Goal: Information Seeking & Learning: Check status

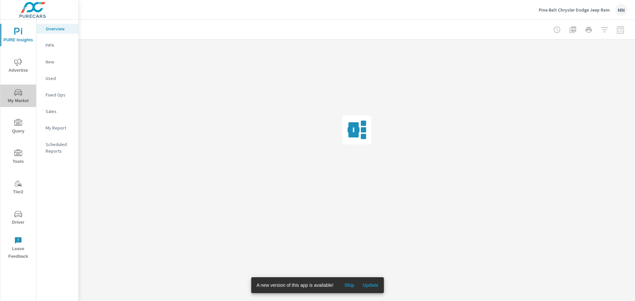
click at [14, 98] on span "My Market" at bounding box center [18, 97] width 32 height 16
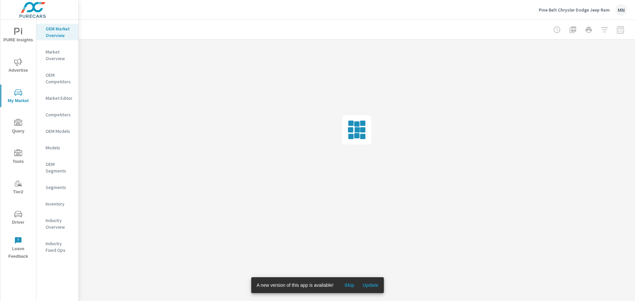
click at [17, 69] on span "Advertise" at bounding box center [18, 66] width 32 height 16
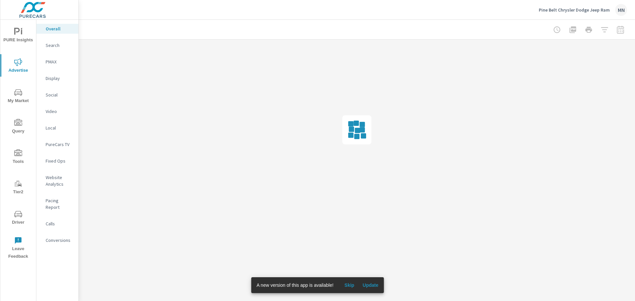
click at [60, 145] on p "PureCars TV" at bounding box center [59, 144] width 27 height 7
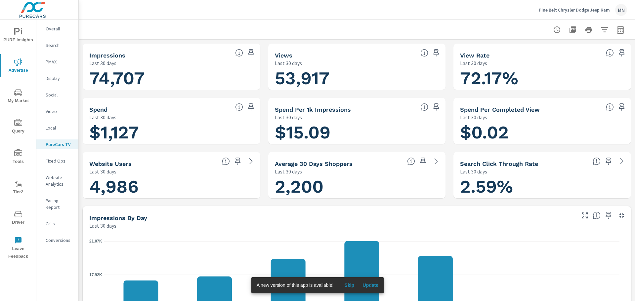
scroll to position [78, 0]
click at [619, 29] on icon "button" at bounding box center [620, 30] width 8 height 8
click at [593, 50] on div "Custom Yesterday Last week Last 7 days Last 14 days Last 30 days Last 45 days L…" at bounding box center [562, 57] width 71 height 19
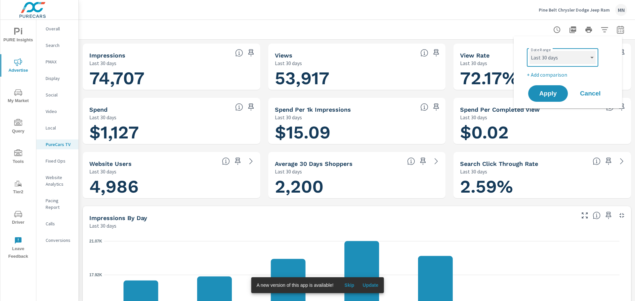
click at [592, 54] on select "Custom Yesterday Last week Last 7 days Last 14 days Last 30 days Last 45 days L…" at bounding box center [562, 57] width 66 height 13
click at [529, 51] on select "Custom Yesterday Last week Last 7 days Last 14 days Last 30 days Last 45 days L…" at bounding box center [562, 57] width 66 height 13
select select "Last month"
click at [549, 91] on span "Apply" at bounding box center [547, 94] width 27 height 6
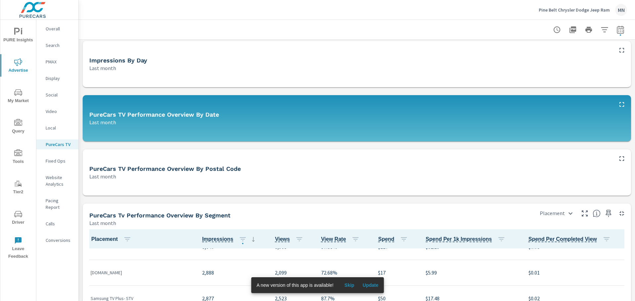
scroll to position [144, 0]
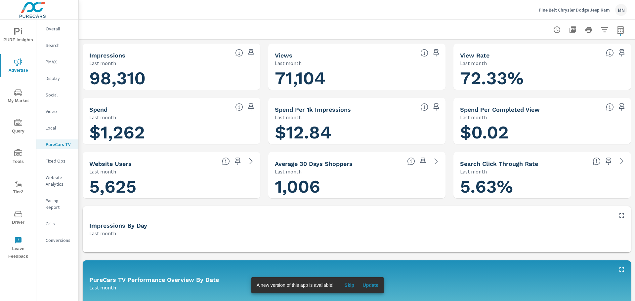
click at [368, 283] on span "Update" at bounding box center [370, 285] width 16 height 6
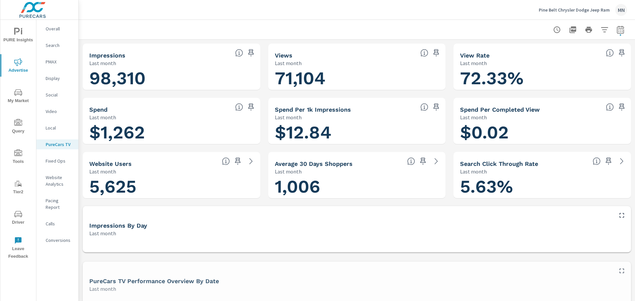
scroll to position [129, 0]
click at [53, 110] on p "Video" at bounding box center [59, 111] width 27 height 7
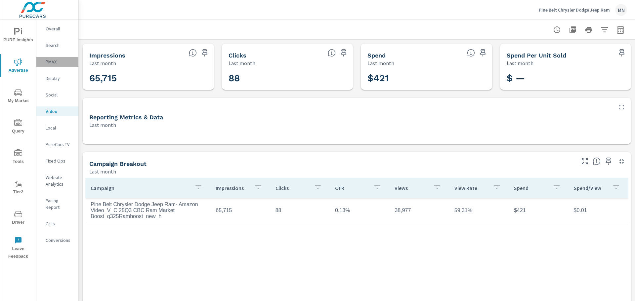
click at [48, 63] on p "PMAX" at bounding box center [59, 62] width 27 height 7
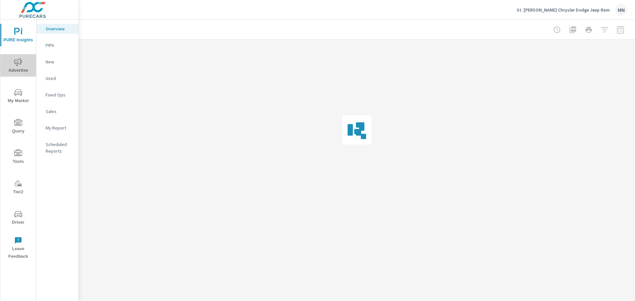
click at [14, 67] on span "Advertise" at bounding box center [18, 66] width 32 height 16
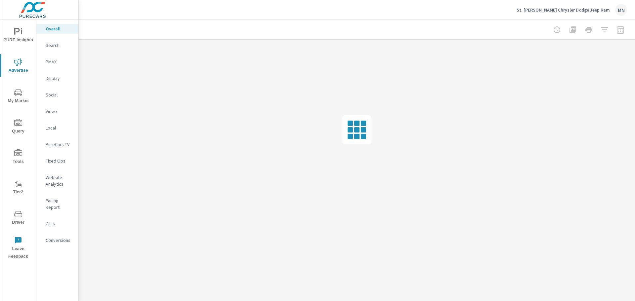
click at [62, 148] on div "PureCars TV" at bounding box center [57, 145] width 42 height 10
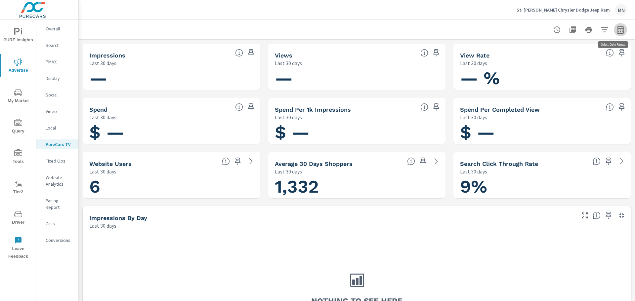
click at [616, 30] on icon "button" at bounding box center [620, 30] width 8 height 8
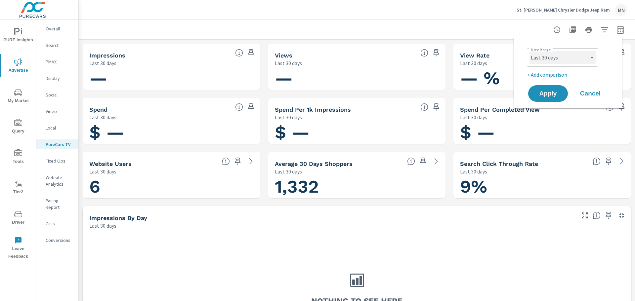
click at [565, 55] on select "Custom [DATE] Last week Last 7 days Last 14 days Last 30 days Last 45 days Last…" at bounding box center [562, 57] width 66 height 13
click at [529, 51] on select "Custom [DATE] Last week Last 7 days Last 14 days Last 30 days Last 45 days Last…" at bounding box center [562, 57] width 66 height 13
select select "Last month"
click at [550, 96] on span "Apply" at bounding box center [547, 94] width 27 height 6
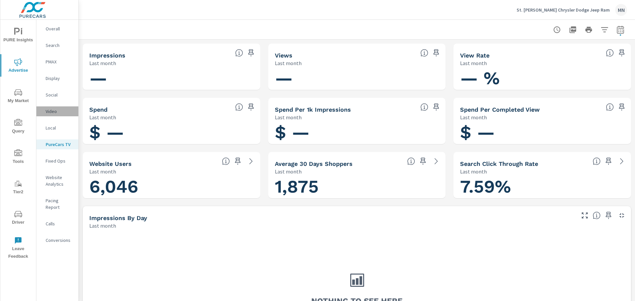
click at [57, 111] on p "Video" at bounding box center [59, 111] width 27 height 7
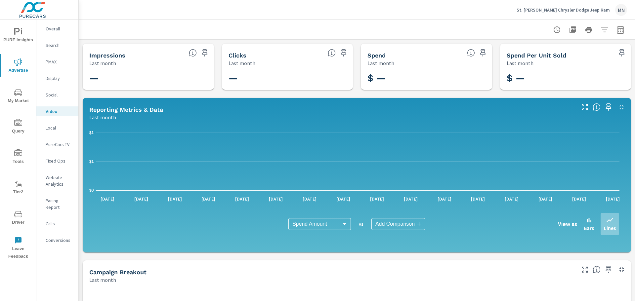
click at [53, 63] on p "PMAX" at bounding box center [59, 62] width 27 height 7
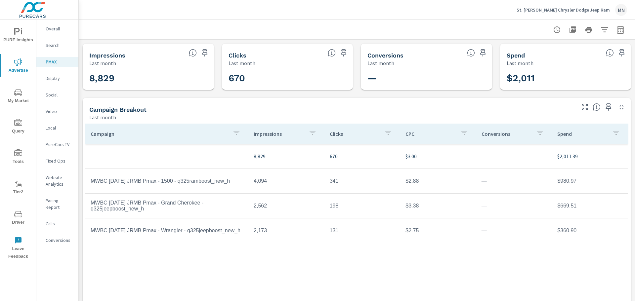
click at [52, 46] on p "Search" at bounding box center [59, 45] width 27 height 7
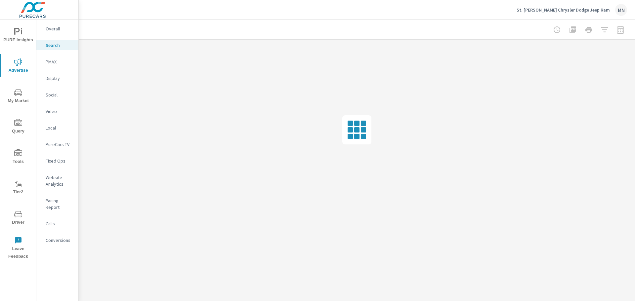
click at [52, 30] on p "Overall" at bounding box center [59, 28] width 27 height 7
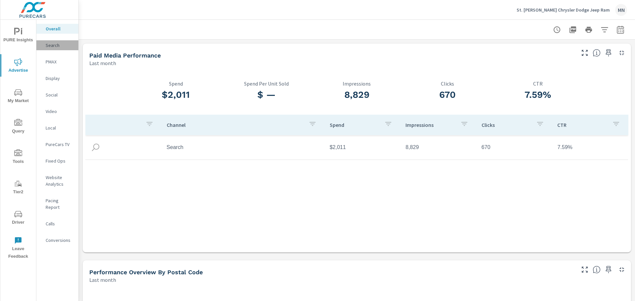
click at [50, 45] on p "Search" at bounding box center [59, 45] width 27 height 7
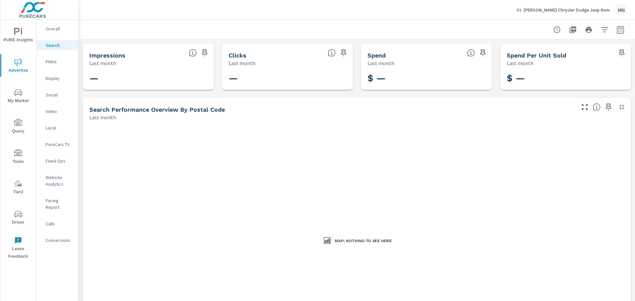
click at [54, 62] on p "PMAX" at bounding box center [59, 62] width 27 height 7
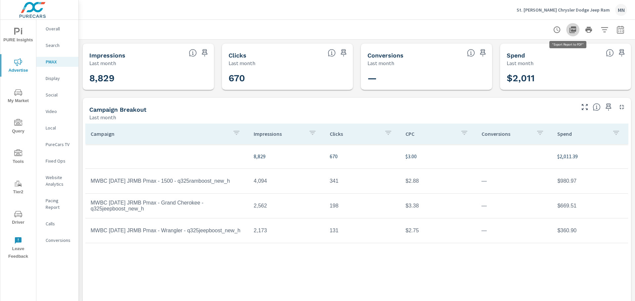
click at [569, 29] on icon "button" at bounding box center [572, 29] width 7 height 7
click at [422, 291] on div "Campaign Impressions Clicks CPC Conversions Spend 8,829 670 $3.00 $2,011.39 MWB…" at bounding box center [356, 209] width 543 height 171
drag, startPoint x: 89, startPoint y: 54, endPoint x: 126, endPoint y: 56, distance: 37.1
click at [126, 56] on div "Impressions Last month" at bounding box center [135, 55] width 104 height 23
click at [118, 58] on h5 "Impressions" at bounding box center [107, 55] width 36 height 7
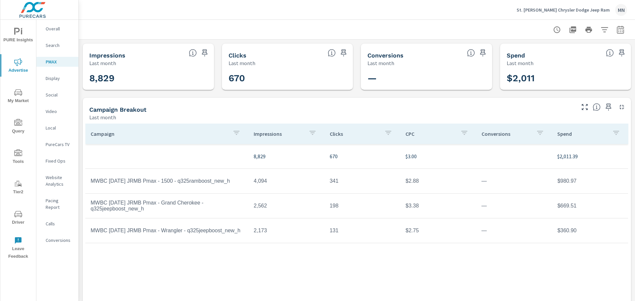
drag, startPoint x: 93, startPoint y: 56, endPoint x: 121, endPoint y: 56, distance: 27.4
click at [121, 56] on h5 "Impressions" at bounding box center [107, 55] width 36 height 7
drag, startPoint x: 105, startPoint y: 79, endPoint x: 86, endPoint y: 79, distance: 18.5
click at [86, 79] on div "8,829" at bounding box center [148, 78] width 126 height 18
click at [107, 78] on h3 "8,829" at bounding box center [148, 78] width 118 height 11
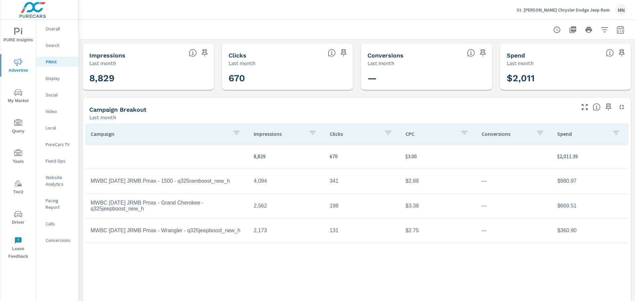
click at [56, 27] on p "Overall" at bounding box center [59, 28] width 27 height 7
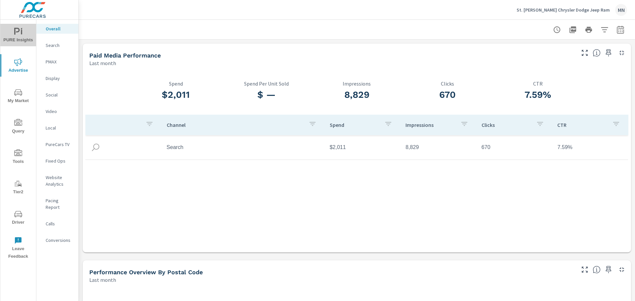
click at [21, 32] on icon "nav menu" at bounding box center [18, 32] width 8 height 8
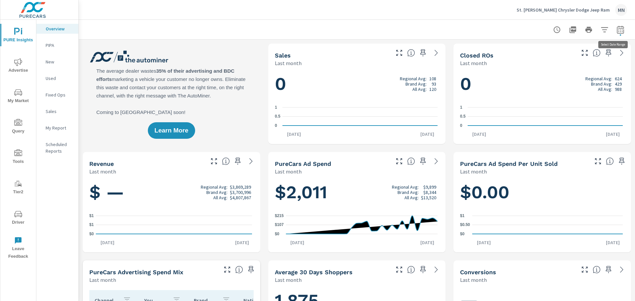
click at [616, 28] on icon "button" at bounding box center [620, 30] width 8 height 8
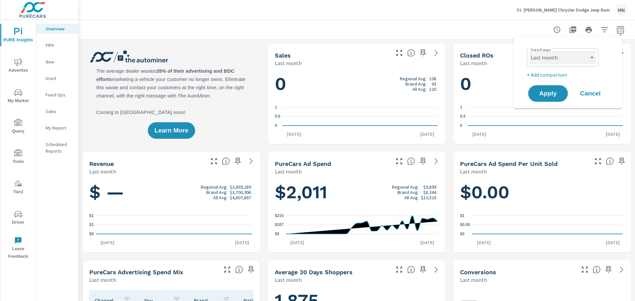
click at [589, 61] on select "Custom Yesterday Last week Last 7 days Last 14 days Last 30 days Last 45 days L…" at bounding box center [562, 57] width 66 height 13
click at [529, 51] on select "Custom Yesterday Last week Last 7 days Last 14 days Last 30 days Last 45 days L…" at bounding box center [562, 57] width 66 height 13
select select "Last 60 days"
click at [546, 92] on span "Apply" at bounding box center [547, 94] width 27 height 6
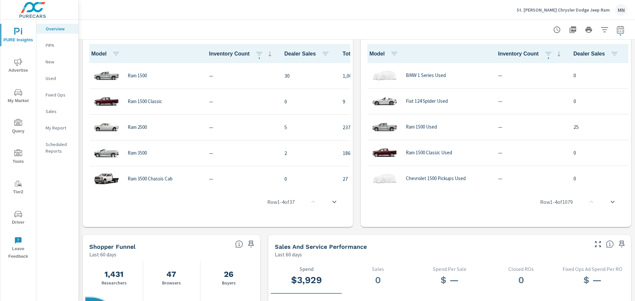
scroll to position [463, 0]
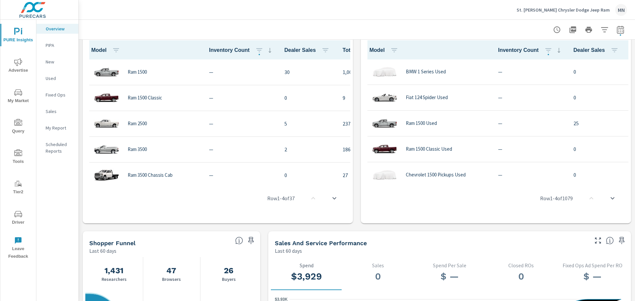
drag, startPoint x: 254, startPoint y: 180, endPoint x: 310, endPoint y: 182, distance: 55.9
click at [310, 182] on div "Row 1 - 4 of 37" at bounding box center [217, 199] width 265 height 40
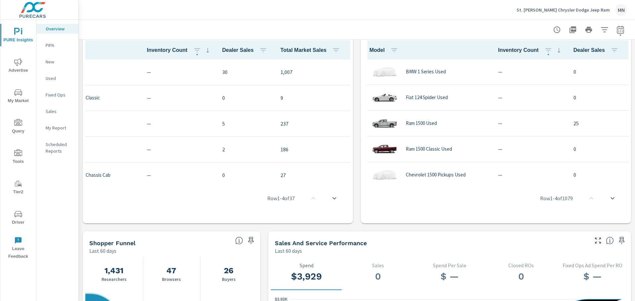
scroll to position [0, 121]
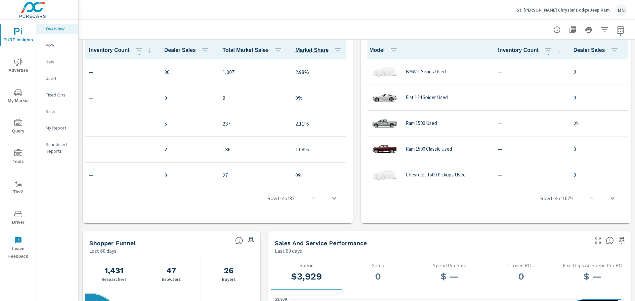
drag, startPoint x: 322, startPoint y: 179, endPoint x: 209, endPoint y: 179, distance: 113.1
click at [209, 179] on div "Row 1 - 4 of 37" at bounding box center [217, 199] width 265 height 40
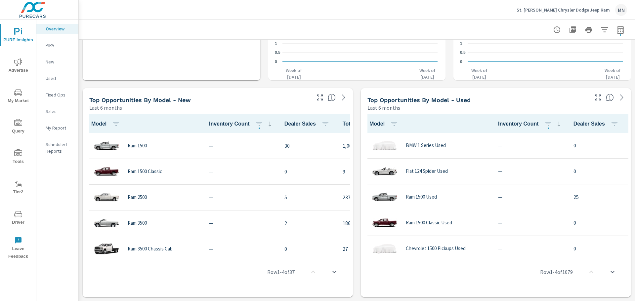
scroll to position [364, 0]
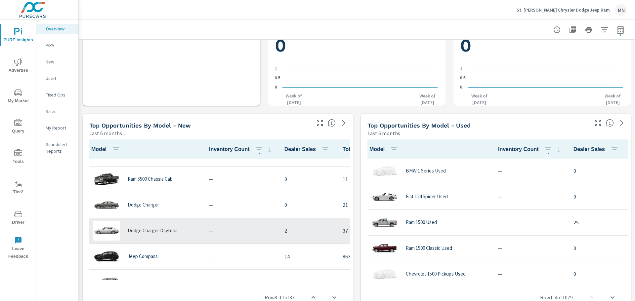
scroll to position [111, 0]
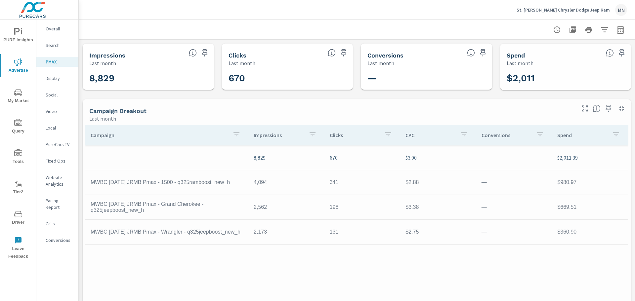
click at [52, 77] on p "Display" at bounding box center [59, 78] width 27 height 7
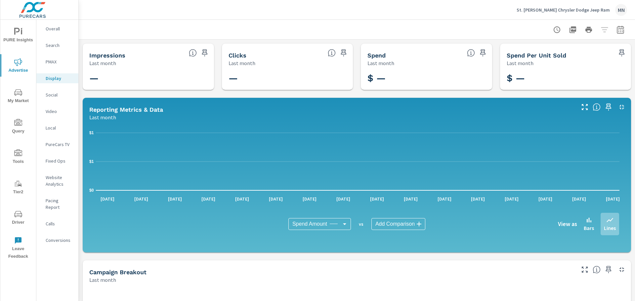
click at [50, 94] on p "Social" at bounding box center [59, 95] width 27 height 7
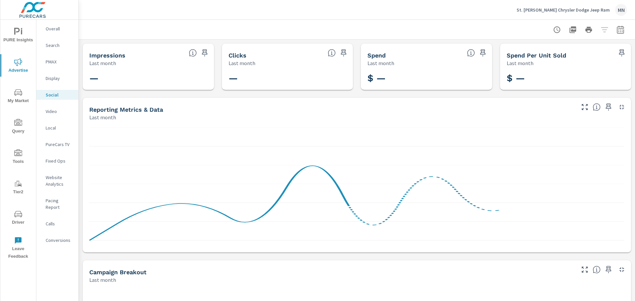
click at [52, 62] on p "PMAX" at bounding box center [59, 62] width 27 height 7
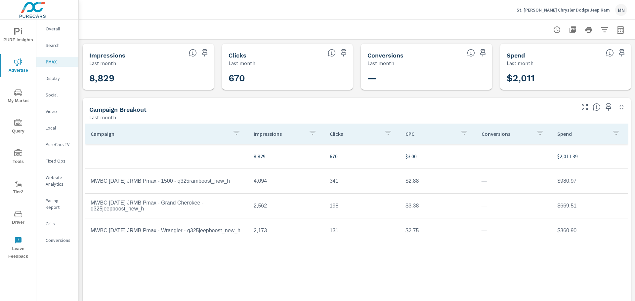
click at [50, 108] on p "Video" at bounding box center [59, 111] width 27 height 7
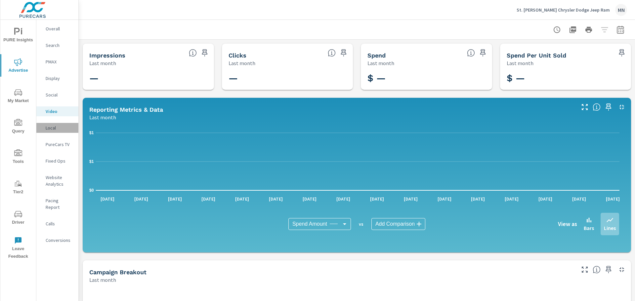
click at [52, 129] on p "Local" at bounding box center [59, 128] width 27 height 7
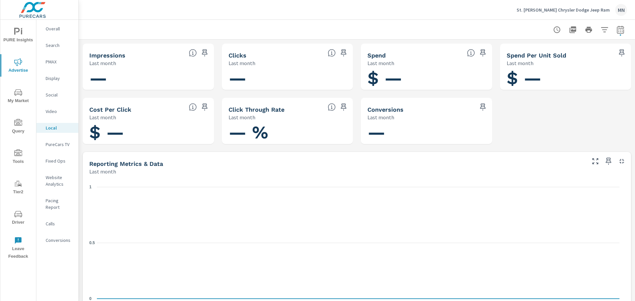
click at [54, 143] on p "PureCars TV" at bounding box center [59, 144] width 27 height 7
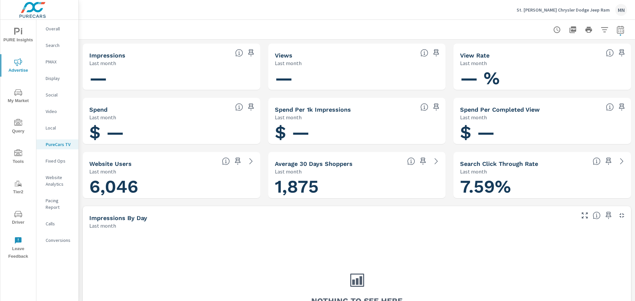
click at [52, 61] on p "PMAX" at bounding box center [59, 62] width 27 height 7
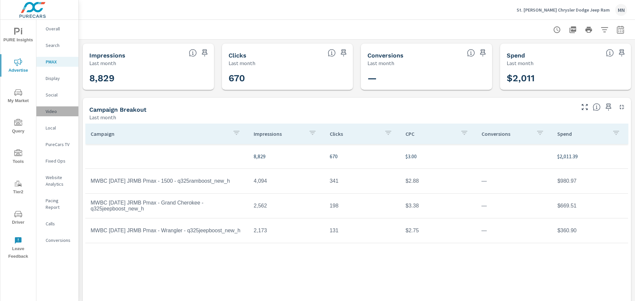
click at [51, 108] on p "Video" at bounding box center [59, 111] width 27 height 7
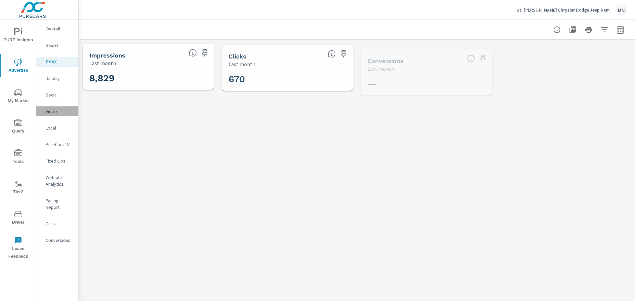
click at [51, 110] on p "Video" at bounding box center [59, 111] width 27 height 7
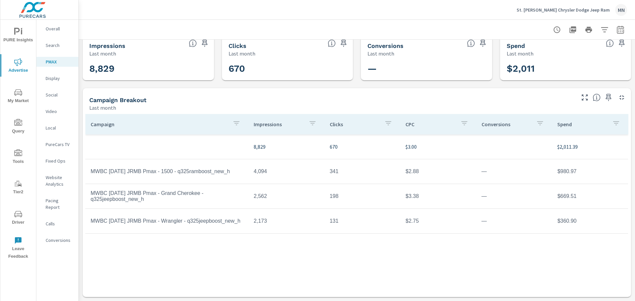
click at [54, 237] on p "Conversions" at bounding box center [59, 240] width 27 height 7
click at [60, 237] on p "Conversions" at bounding box center [59, 240] width 27 height 7
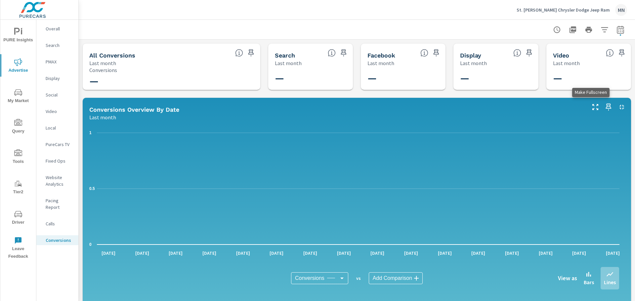
click at [591, 106] on icon "button" at bounding box center [595, 107] width 8 height 8
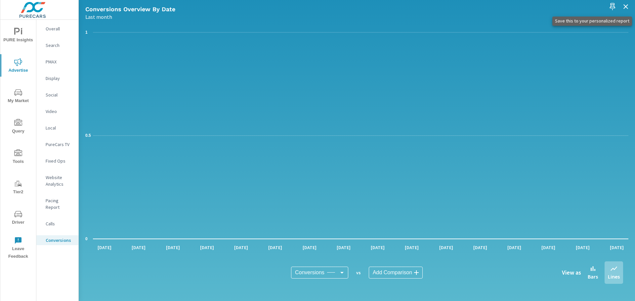
click at [611, 6] on icon "button" at bounding box center [613, 6] width 6 height 7
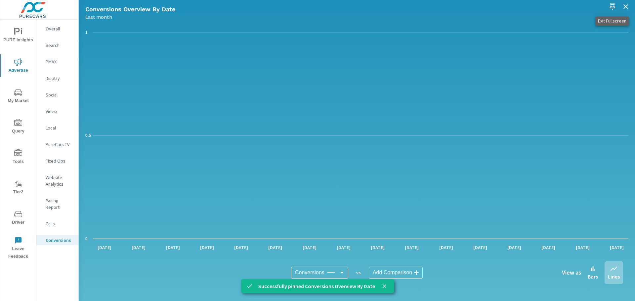
click at [622, 6] on icon "button" at bounding box center [626, 7] width 8 height 8
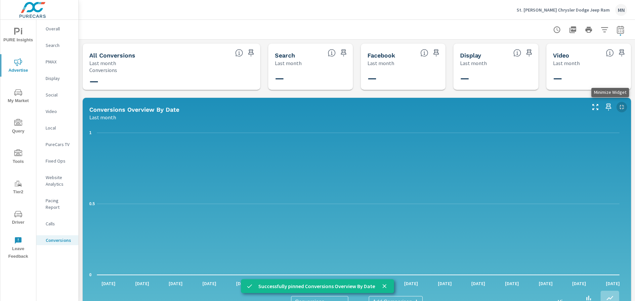
click at [618, 106] on icon "button" at bounding box center [622, 107] width 8 height 8
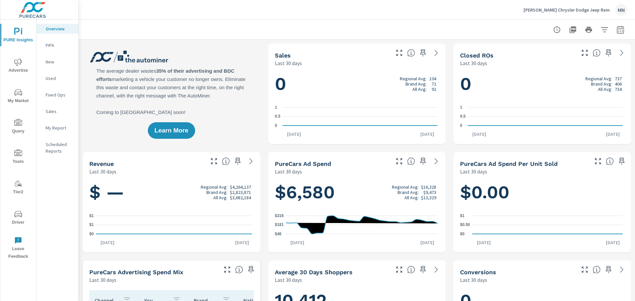
scroll to position [0, 0]
click at [21, 68] on span "Advertise" at bounding box center [18, 66] width 32 height 16
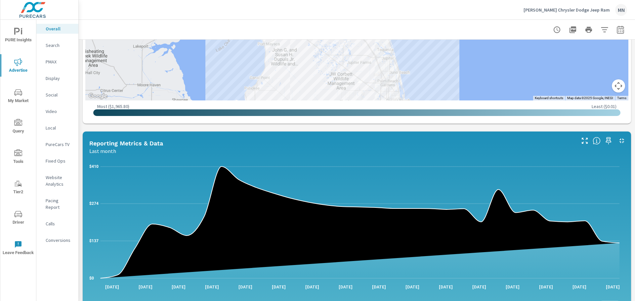
scroll to position [430, 0]
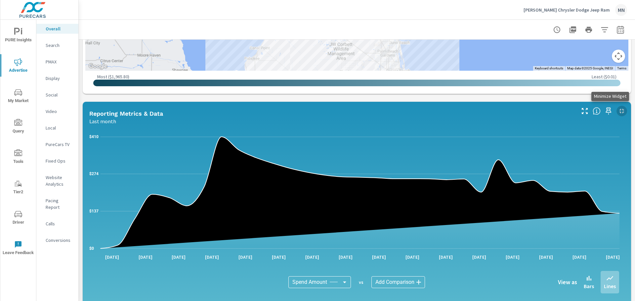
click at [619, 109] on icon "button" at bounding box center [621, 111] width 5 height 5
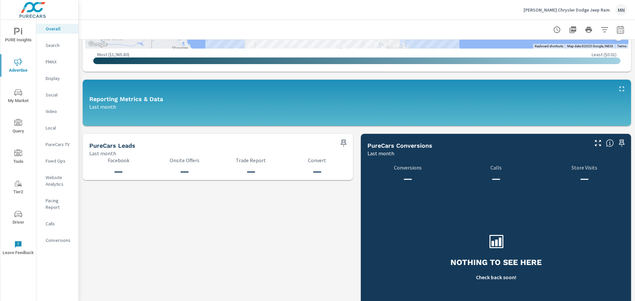
scroll to position [463, 0]
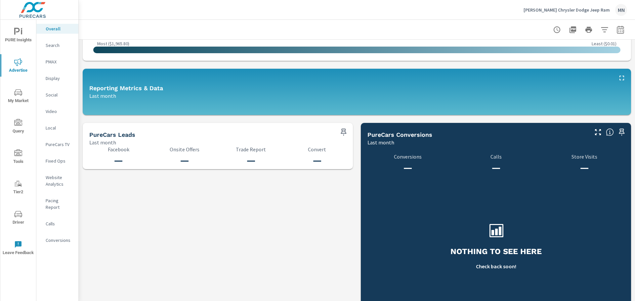
click at [594, 128] on icon "button" at bounding box center [598, 132] width 8 height 8
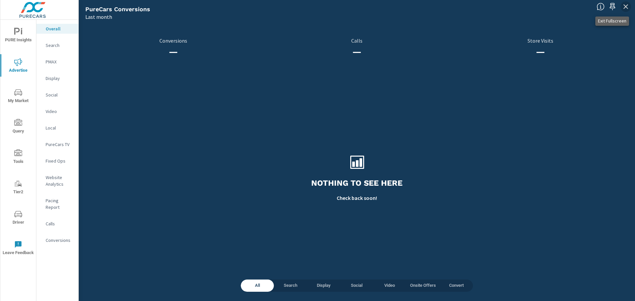
click at [627, 7] on icon "button" at bounding box center [626, 7] width 8 height 8
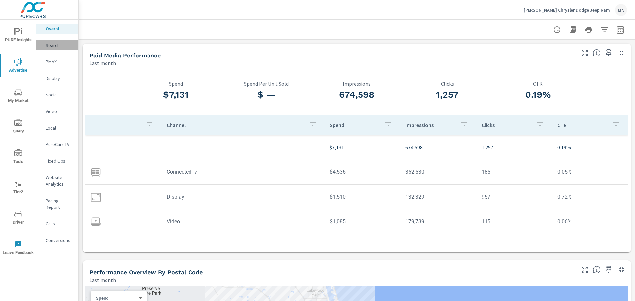
click at [55, 45] on p "Search" at bounding box center [59, 45] width 27 height 7
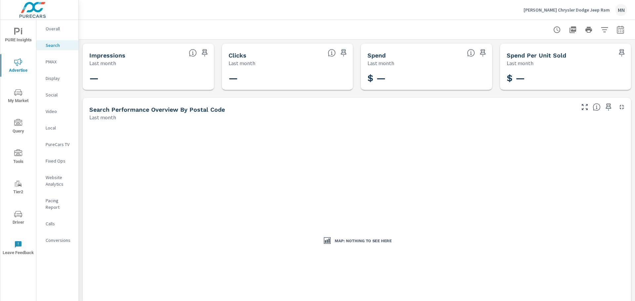
click at [55, 60] on p "PMAX" at bounding box center [59, 62] width 27 height 7
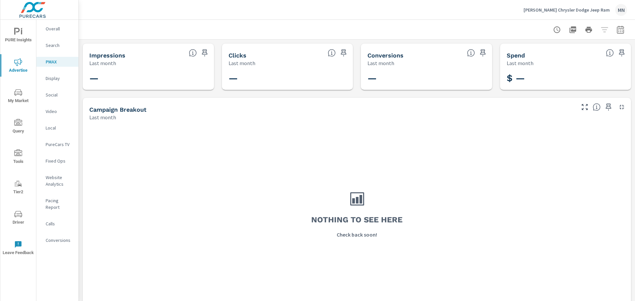
click at [53, 31] on p "Overall" at bounding box center [59, 28] width 27 height 7
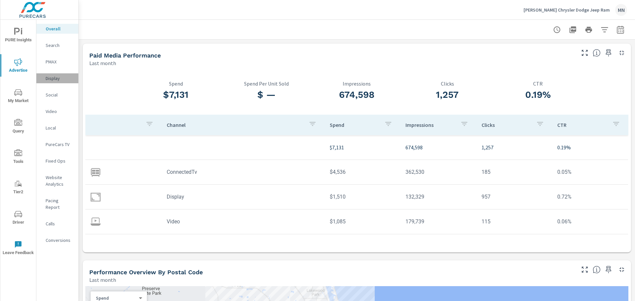
click at [54, 77] on p "Display" at bounding box center [59, 78] width 27 height 7
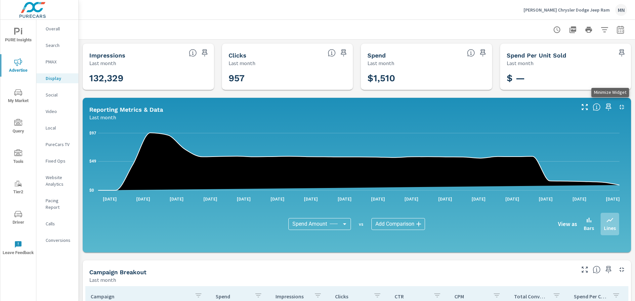
click at [618, 107] on icon "button" at bounding box center [622, 107] width 8 height 8
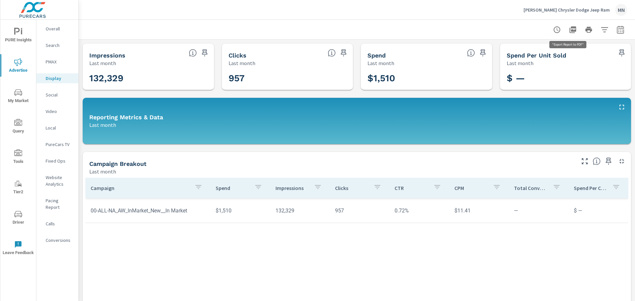
click at [569, 32] on icon "button" at bounding box center [573, 30] width 8 height 8
click at [57, 112] on p "Video" at bounding box center [59, 111] width 27 height 7
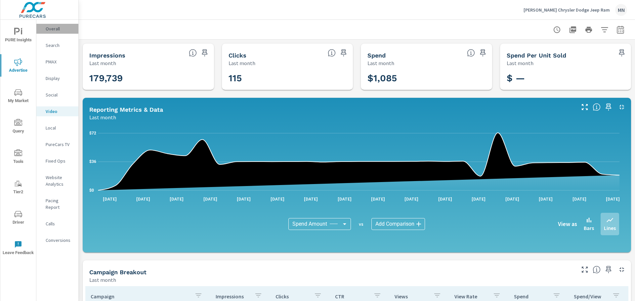
click at [57, 24] on div "Overall" at bounding box center [57, 29] width 42 height 10
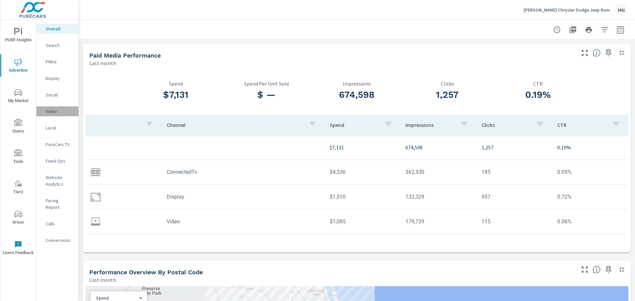
click at [56, 108] on div "Video" at bounding box center [57, 111] width 42 height 10
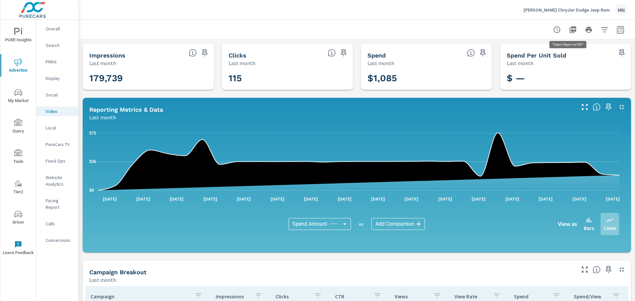
click at [570, 32] on icon "button" at bounding box center [572, 29] width 7 height 7
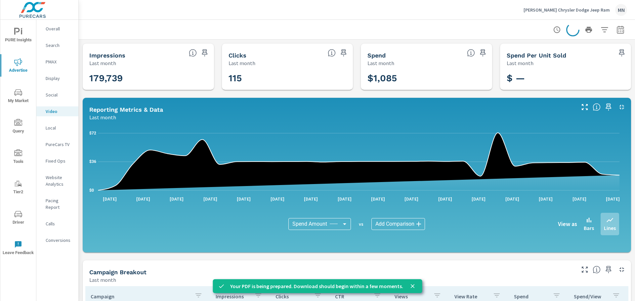
click at [55, 28] on p "Overall" at bounding box center [59, 28] width 27 height 7
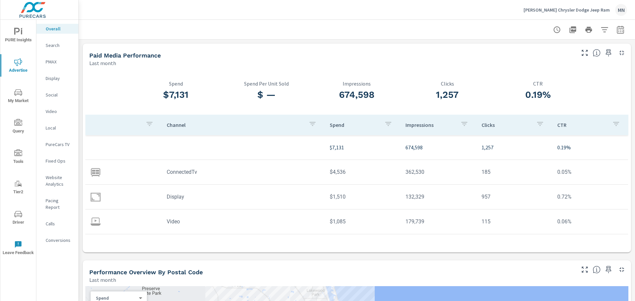
click at [54, 79] on p "Display" at bounding box center [59, 78] width 27 height 7
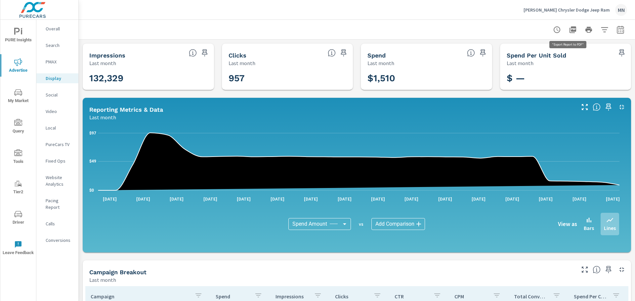
click at [569, 33] on icon "button" at bounding box center [573, 30] width 8 height 8
click at [618, 105] on icon "button" at bounding box center [622, 107] width 8 height 8
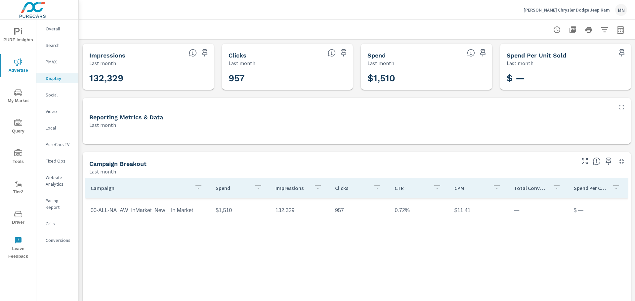
click at [58, 29] on p "Overall" at bounding box center [59, 28] width 27 height 7
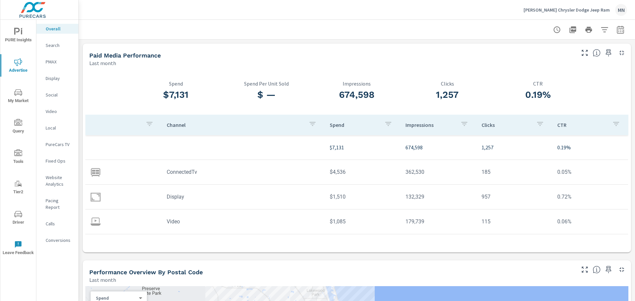
click at [54, 109] on p "Video" at bounding box center [59, 111] width 27 height 7
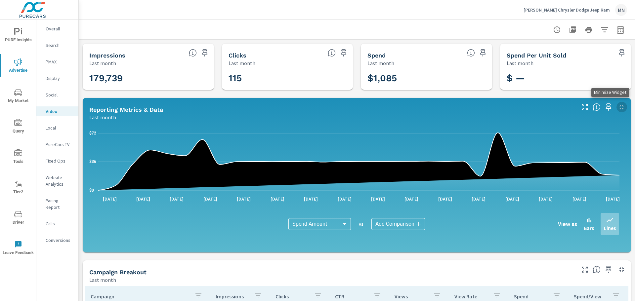
click at [618, 107] on icon "button" at bounding box center [622, 107] width 8 height 8
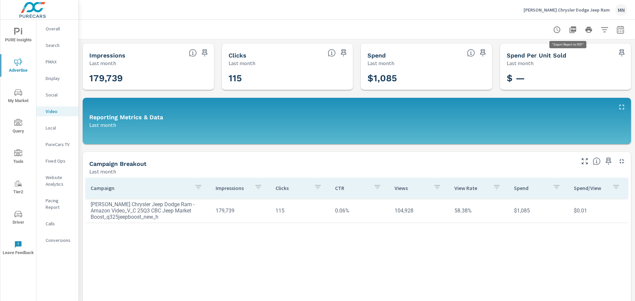
click at [569, 26] on icon "button" at bounding box center [572, 29] width 7 height 7
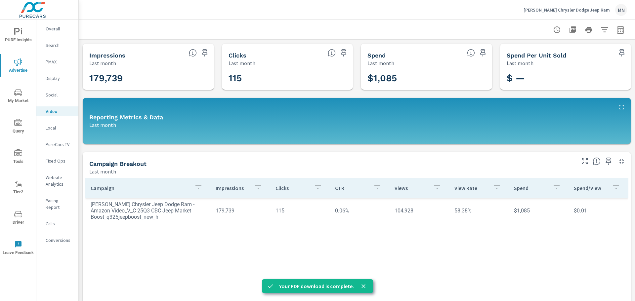
click at [57, 146] on p "PureCars TV" at bounding box center [59, 144] width 27 height 7
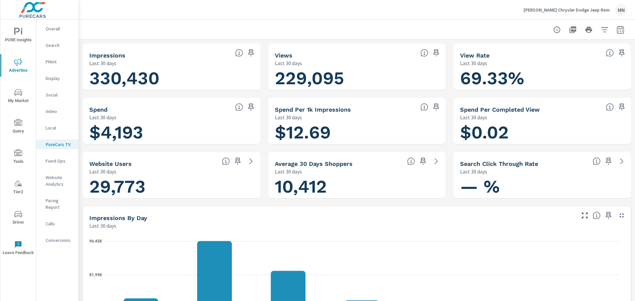
scroll to position [0, 0]
click at [569, 32] on icon "button" at bounding box center [573, 30] width 8 height 8
click at [618, 217] on icon "button" at bounding box center [622, 216] width 8 height 8
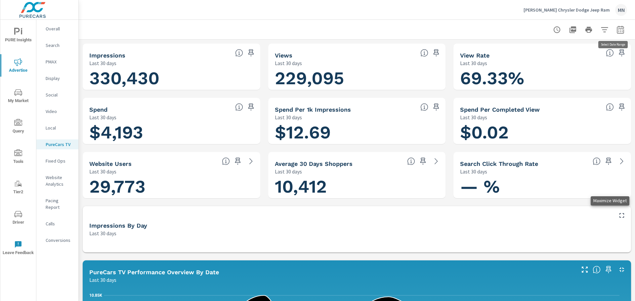
click at [617, 28] on icon "button" at bounding box center [620, 29] width 7 height 8
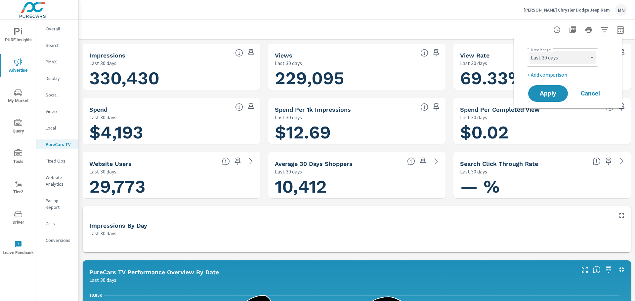
click at [576, 56] on select "Custom Yesterday Last week Last 7 days Last 14 days Last 30 days Last 45 days L…" at bounding box center [562, 57] width 66 height 13
click at [529, 51] on select "Custom Yesterday Last week Last 7 days Last 14 days Last 30 days Last 45 days L…" at bounding box center [562, 57] width 66 height 13
select select "Month to date"
click at [547, 97] on span "Apply" at bounding box center [547, 94] width 27 height 6
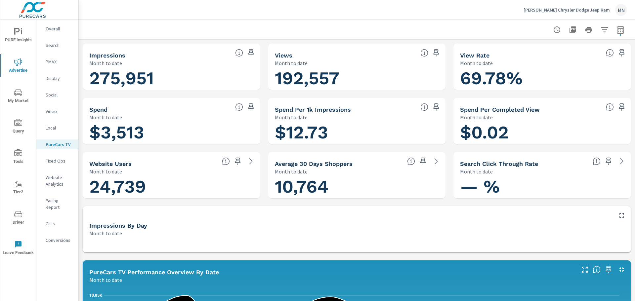
scroll to position [0, 0]
click at [618, 28] on icon "button" at bounding box center [620, 29] width 7 height 8
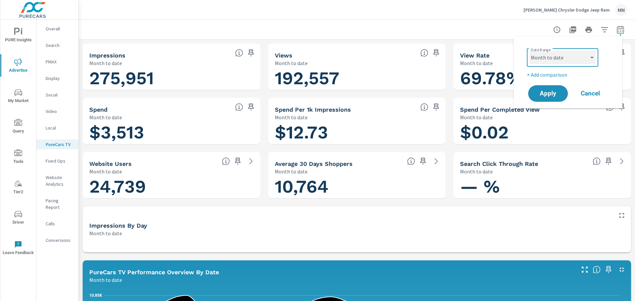
click at [585, 55] on select "Custom Yesterday Last week Last 7 days Last 14 days Last 30 days Last 45 days L…" at bounding box center [562, 57] width 66 height 13
click at [529, 51] on select "Custom Yesterday Last week Last 7 days Last 14 days Last 30 days Last 45 days L…" at bounding box center [562, 57] width 66 height 13
select select "Last month"
click at [543, 95] on span "Apply" at bounding box center [547, 94] width 27 height 6
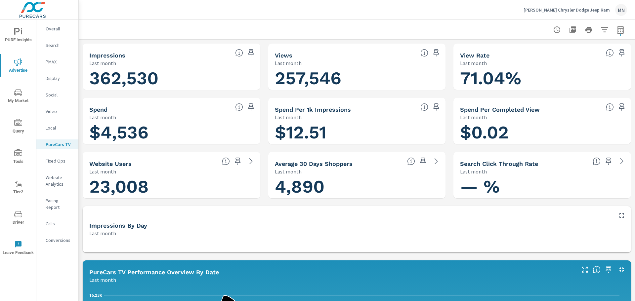
scroll to position [0, 0]
click at [569, 29] on icon "button" at bounding box center [572, 29] width 7 height 7
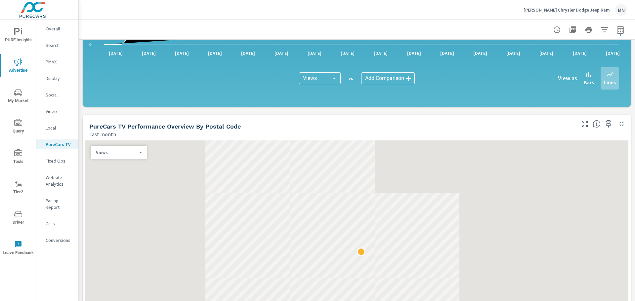
scroll to position [364, 0]
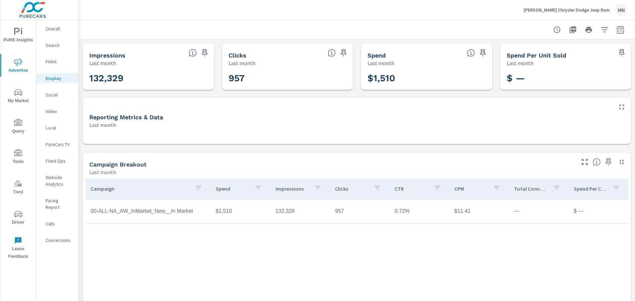
click at [54, 113] on p "Video" at bounding box center [59, 111] width 27 height 7
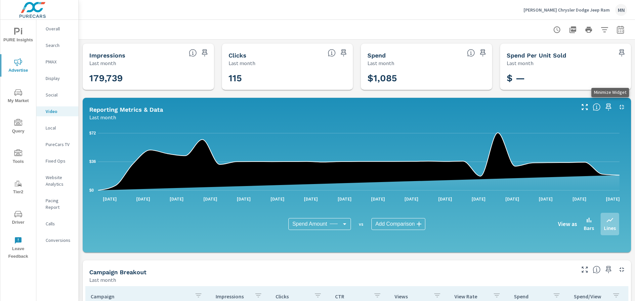
click at [618, 106] on icon "button" at bounding box center [622, 107] width 8 height 8
